Goal: Find specific page/section: Find specific page/section

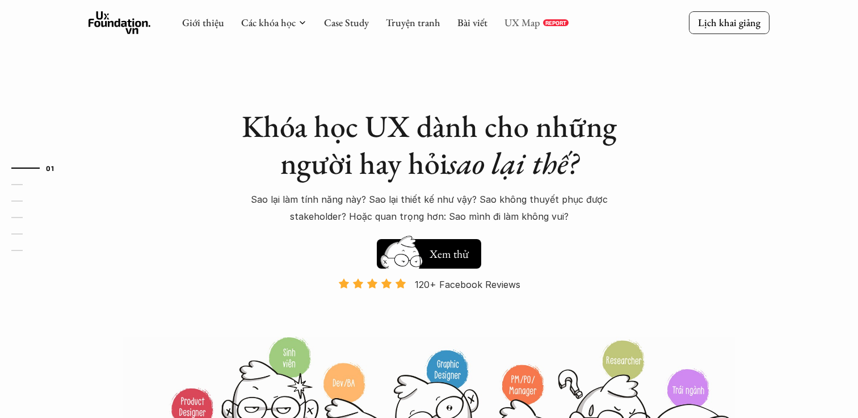
click at [518, 21] on link "UX Map" at bounding box center [522, 22] width 36 height 13
click at [521, 22] on link "UX Map" at bounding box center [522, 22] width 36 height 13
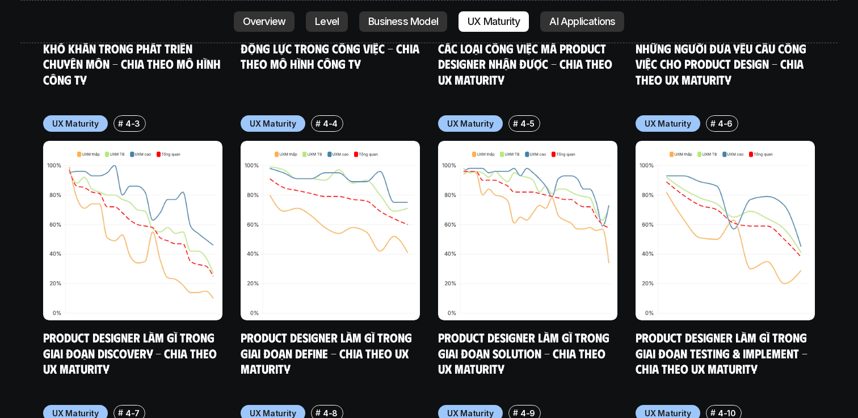
scroll to position [5514, 0]
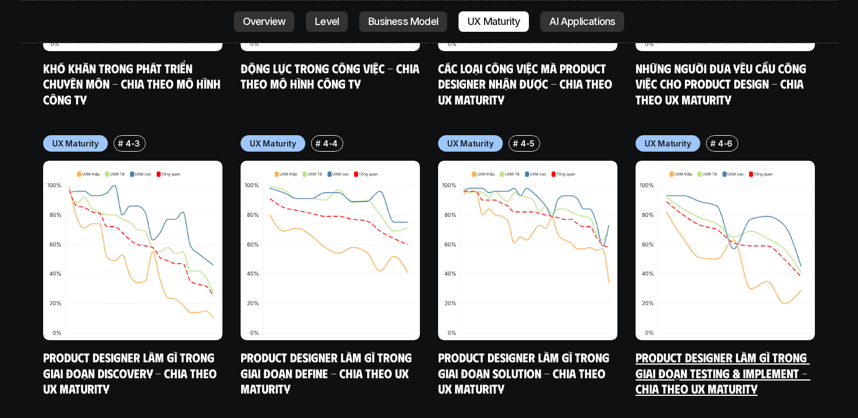
click at [701, 204] on img at bounding box center [724, 250] width 179 height 179
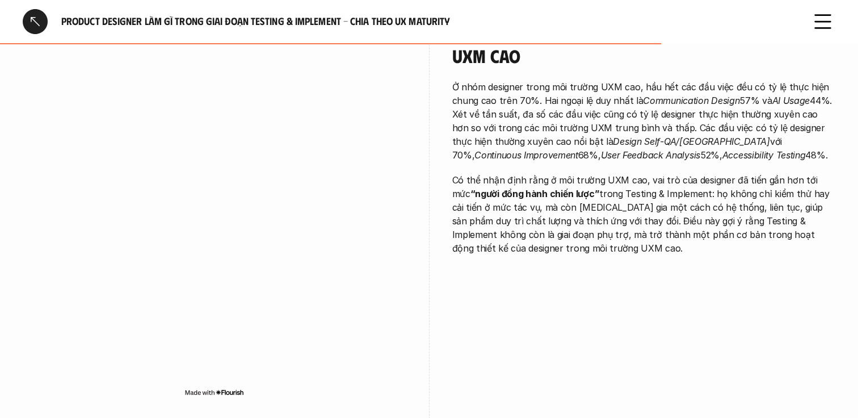
scroll to position [1625, 0]
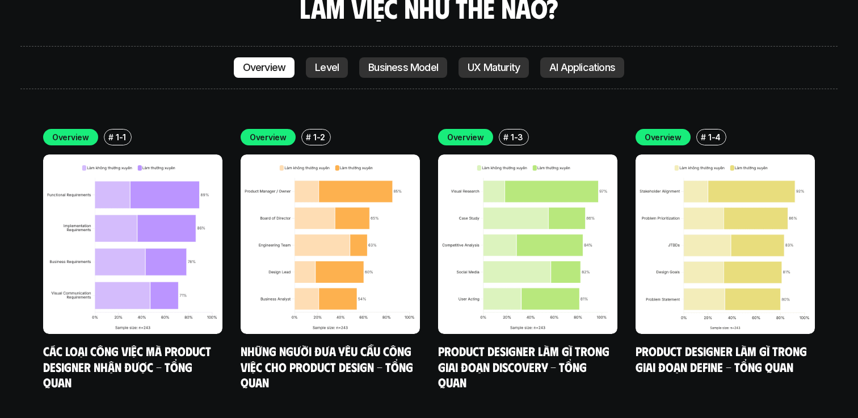
scroll to position [3208, 0]
